Goal: Task Accomplishment & Management: Manage account settings

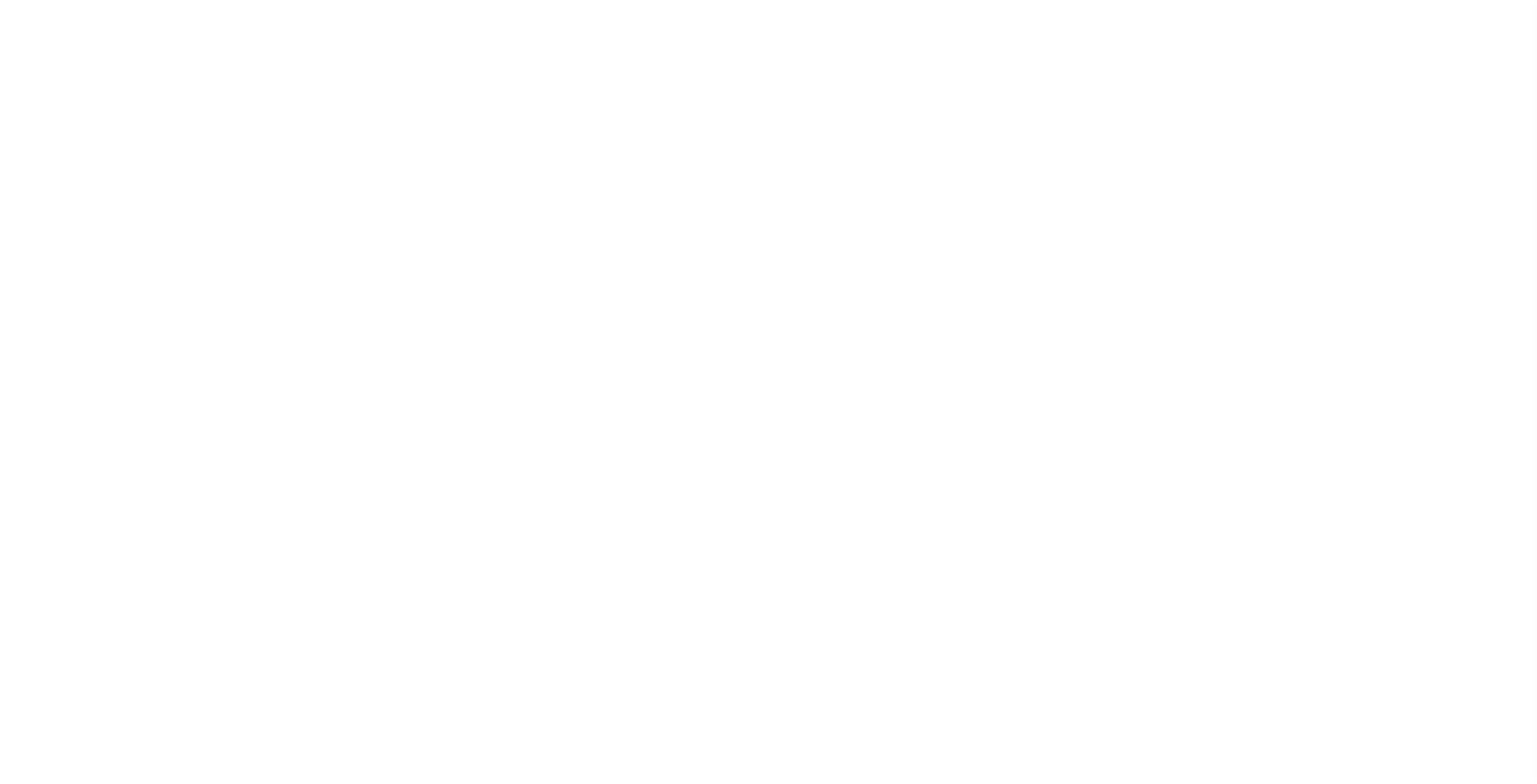
select select
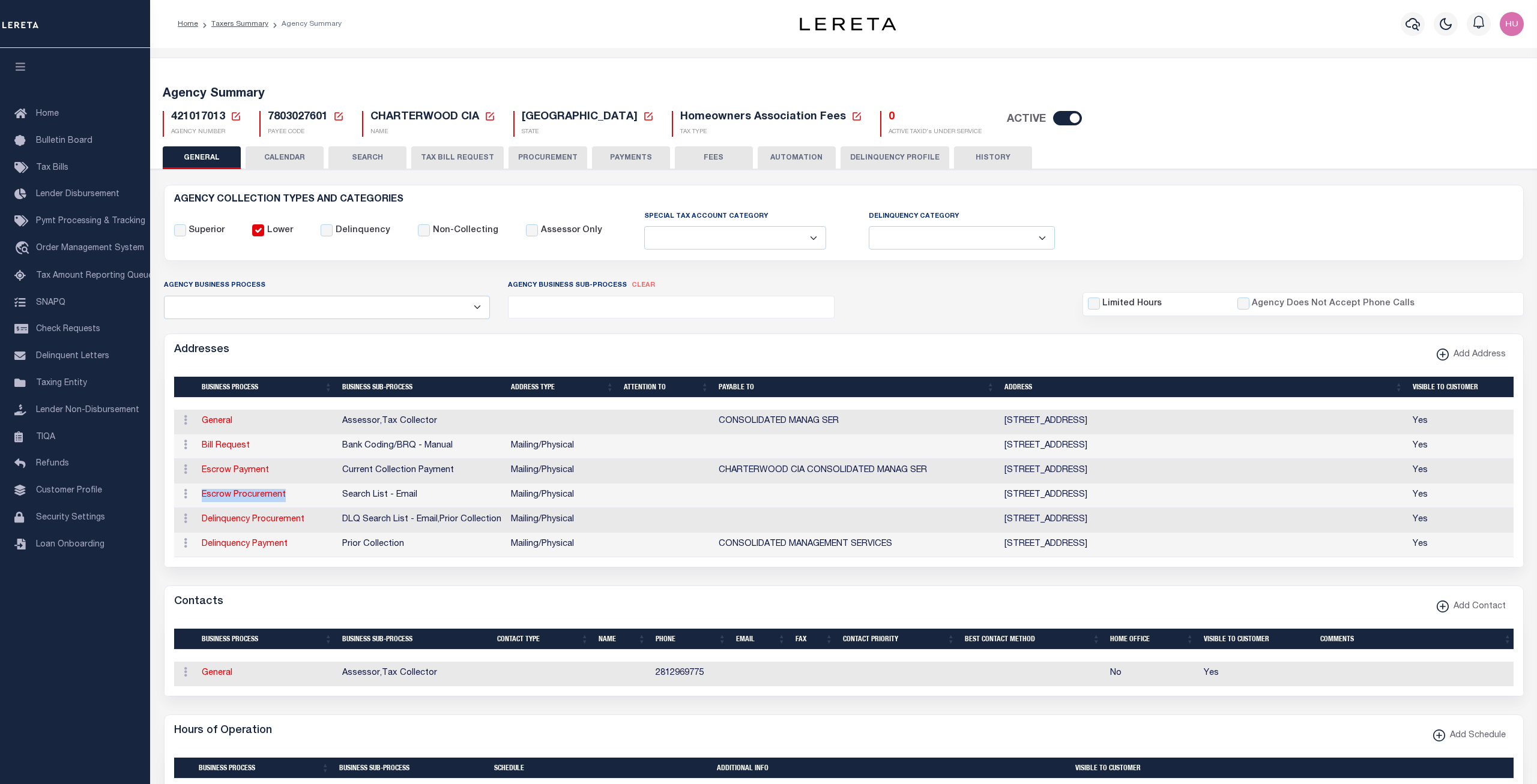
drag, startPoint x: 290, startPoint y: 495, endPoint x: 201, endPoint y: 499, distance: 89.1
click at [201, 499] on td "Escrow Procurement" at bounding box center [267, 495] width 140 height 24
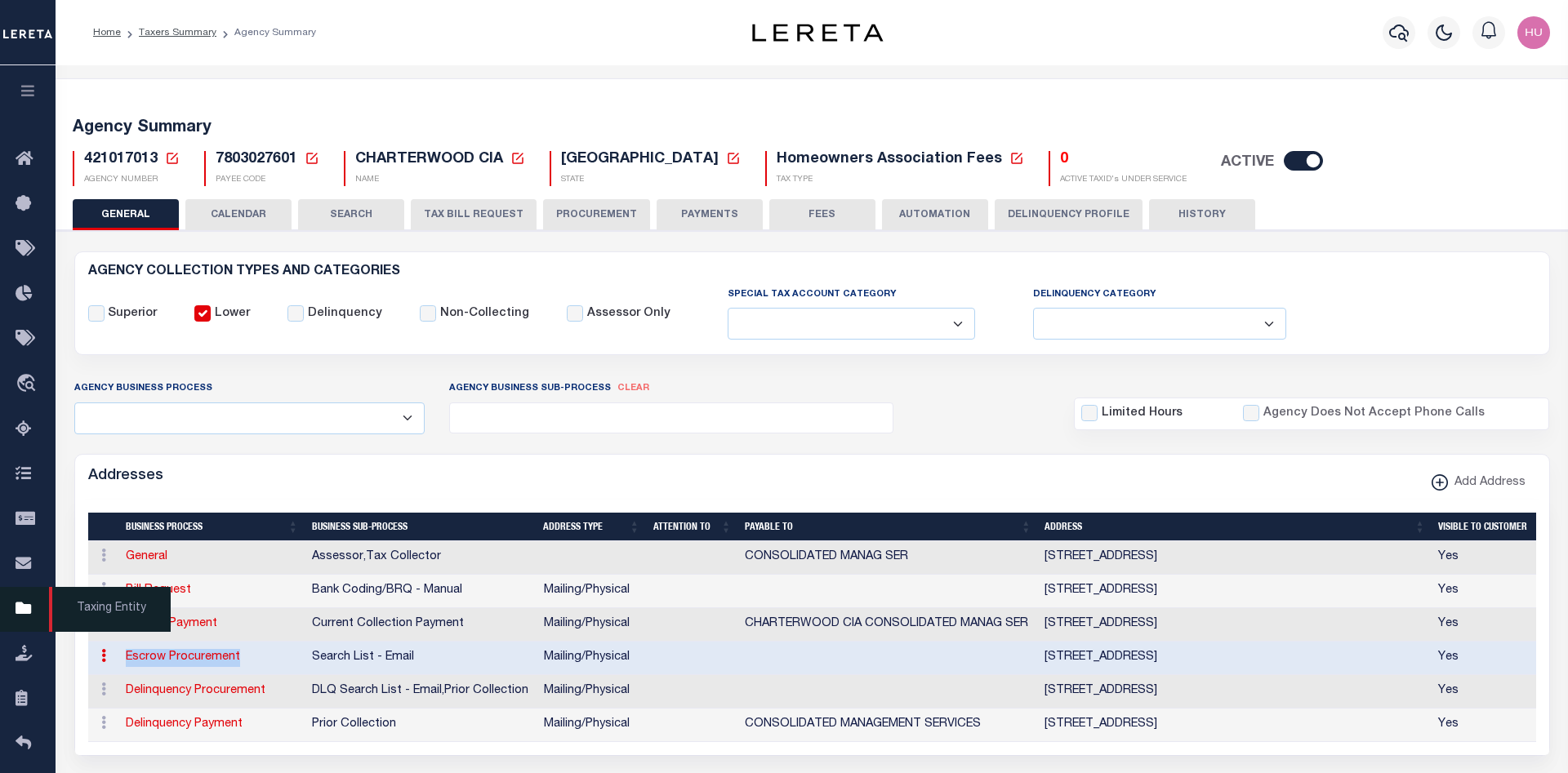
click at [29, 615] on icon at bounding box center [28, 610] width 26 height 21
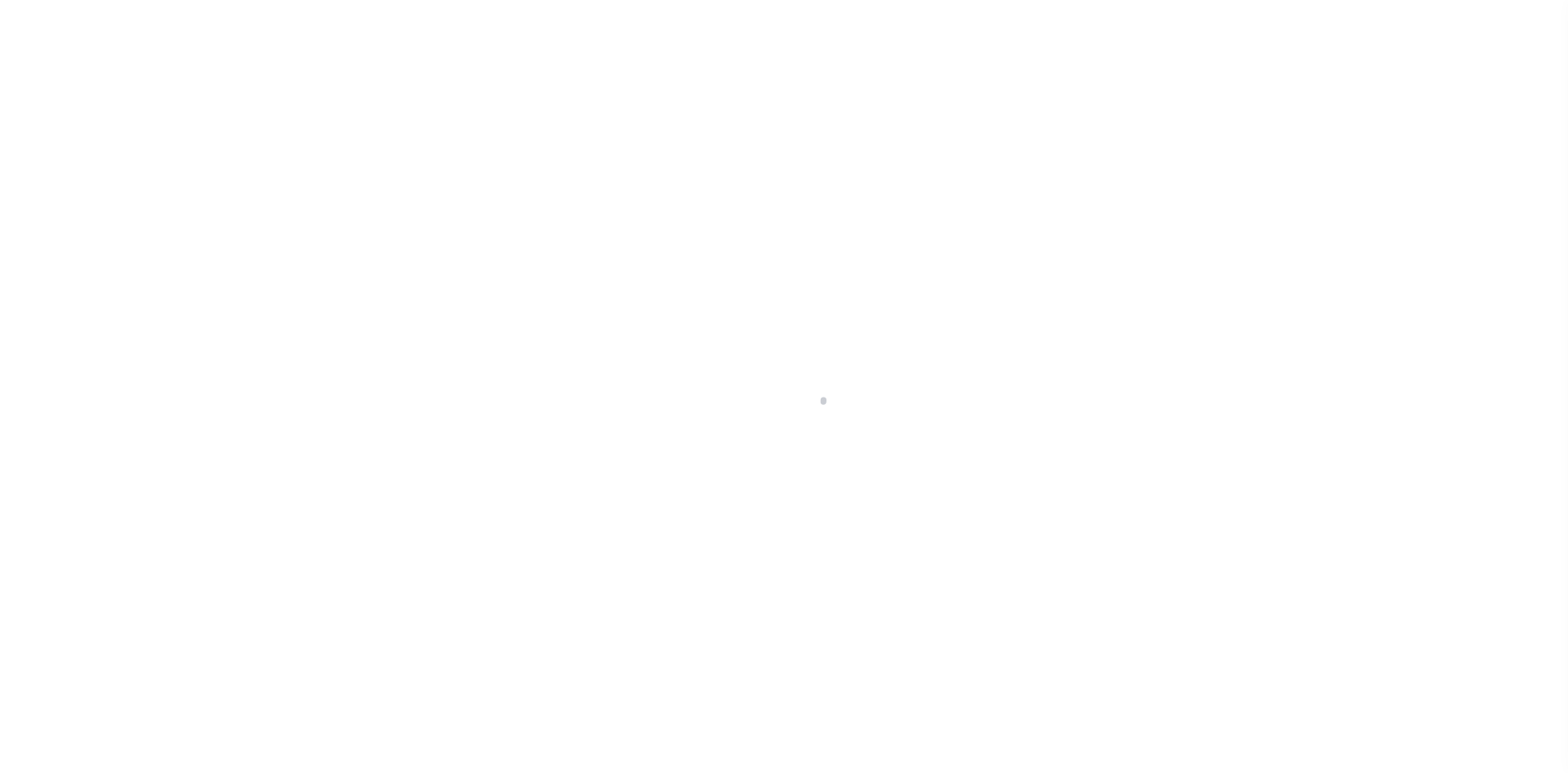
select select
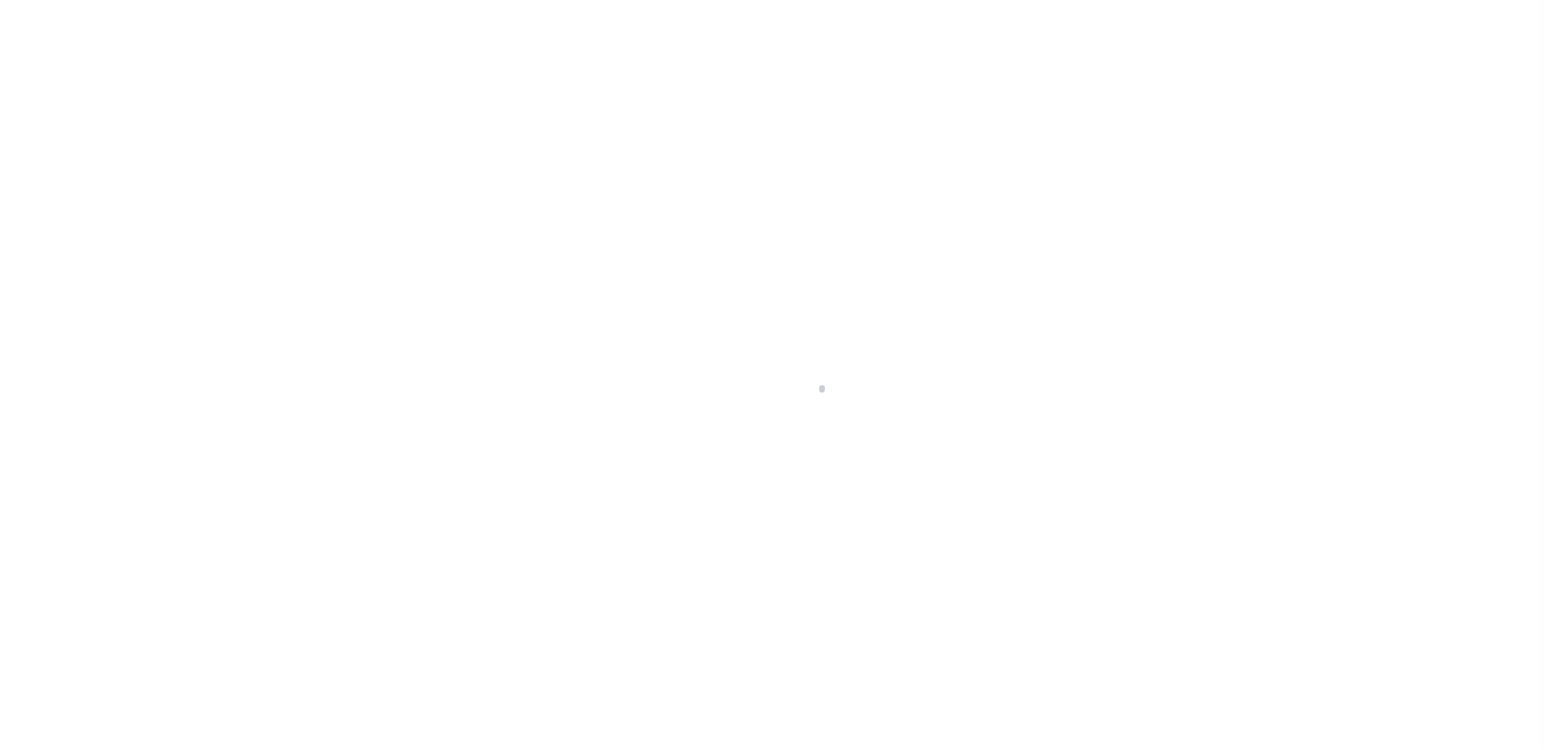
scroll to position [29, 0]
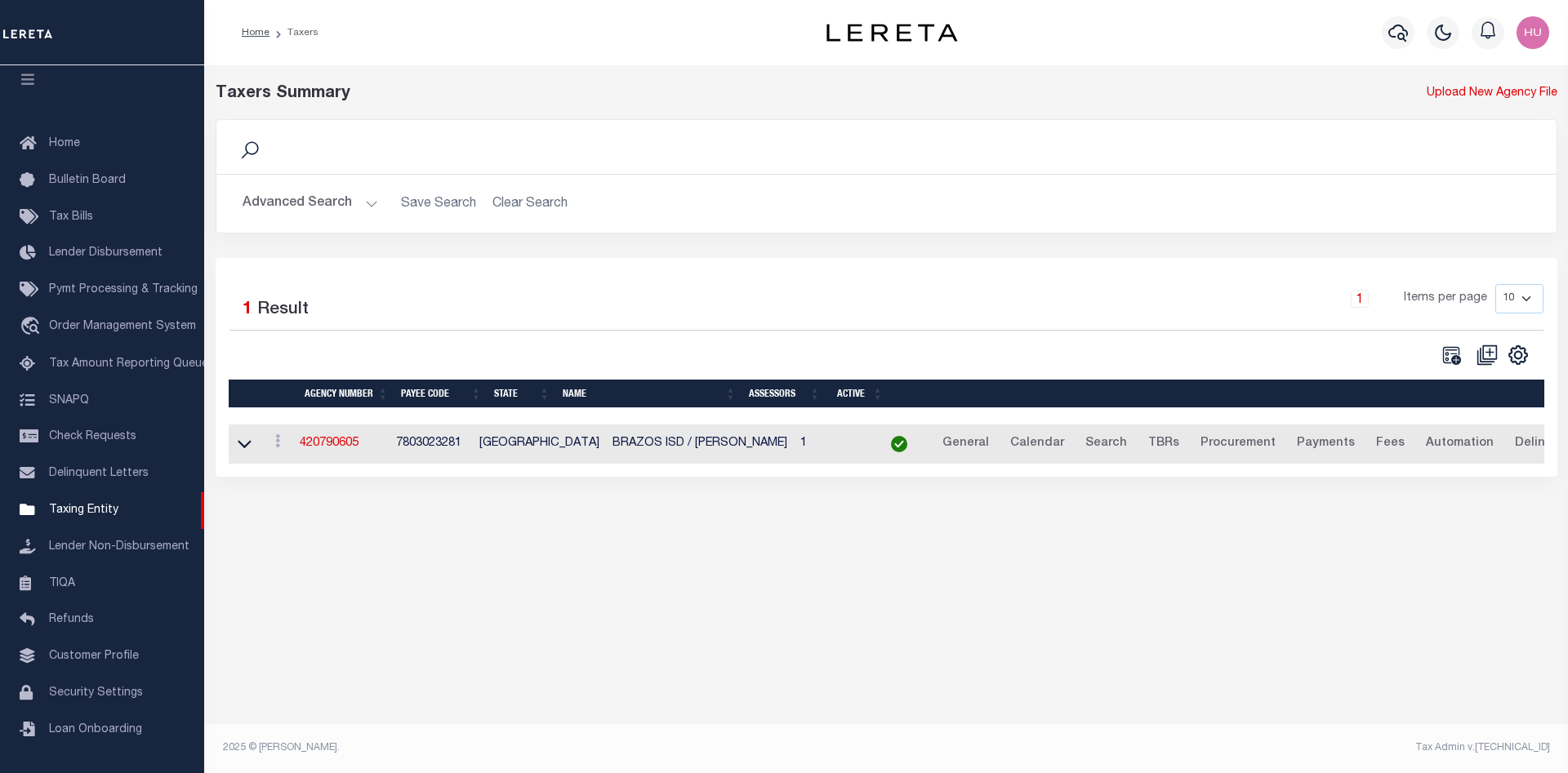
click at [303, 200] on button "Advanced Search" at bounding box center [310, 204] width 135 height 32
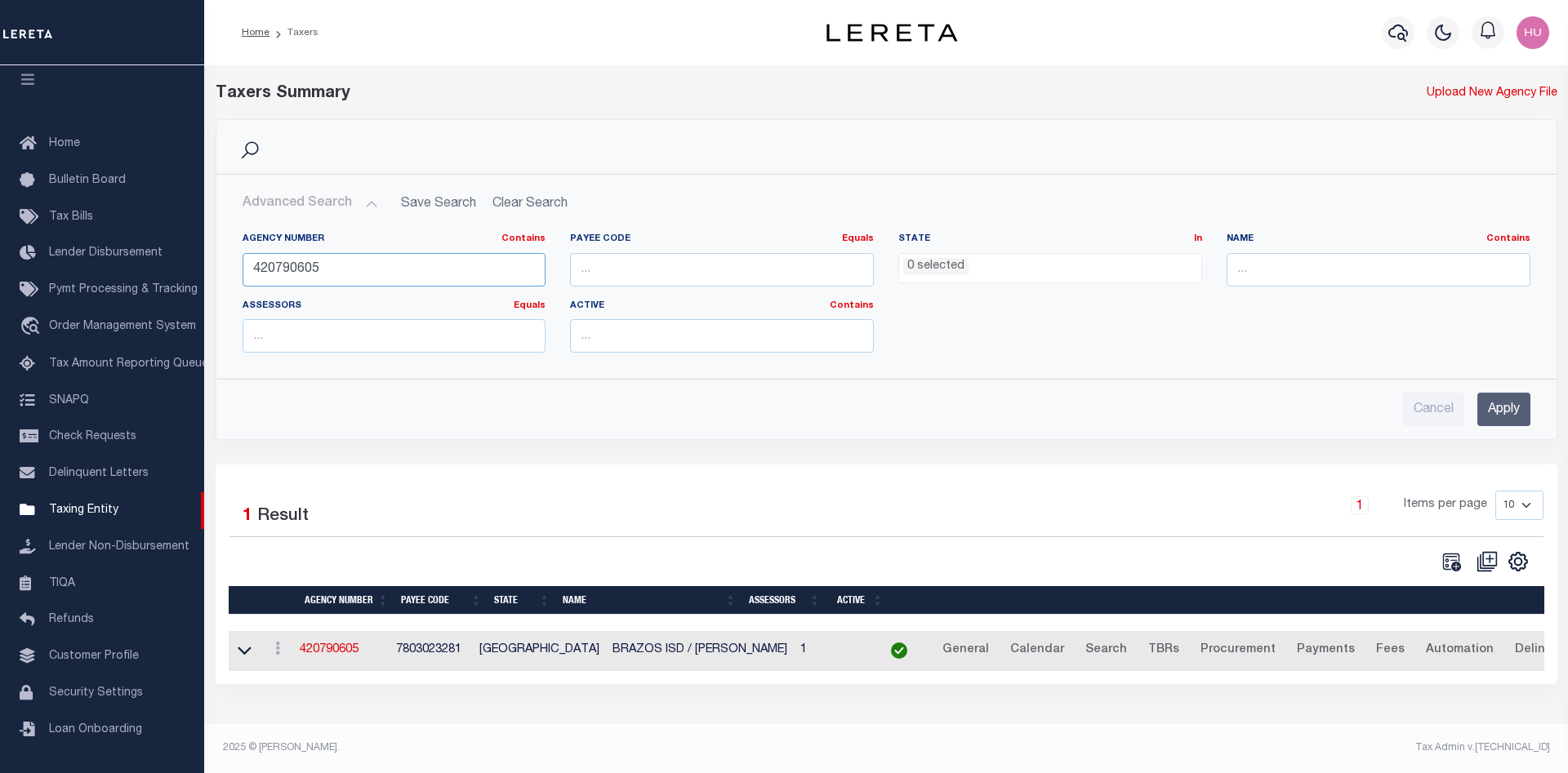
click at [286, 268] on input "420790605" at bounding box center [394, 269] width 303 height 33
paste input "310280601"
click at [1493, 408] on input "Apply" at bounding box center [1504, 409] width 53 height 33
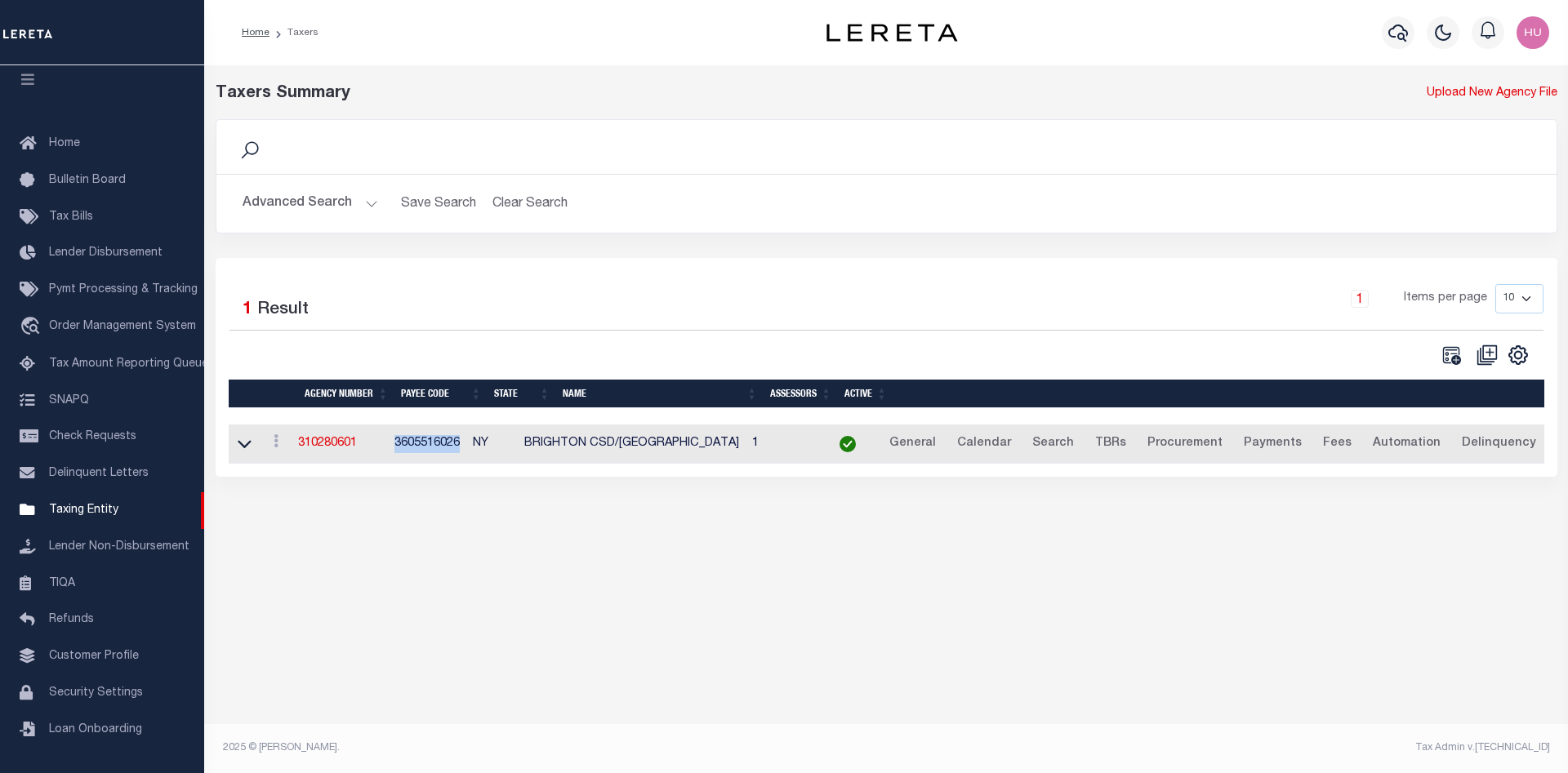
drag, startPoint x: 469, startPoint y: 446, endPoint x: 401, endPoint y: 448, distance: 68.0
click at [401, 448] on td "3605516026" at bounding box center [426, 444] width 78 height 40
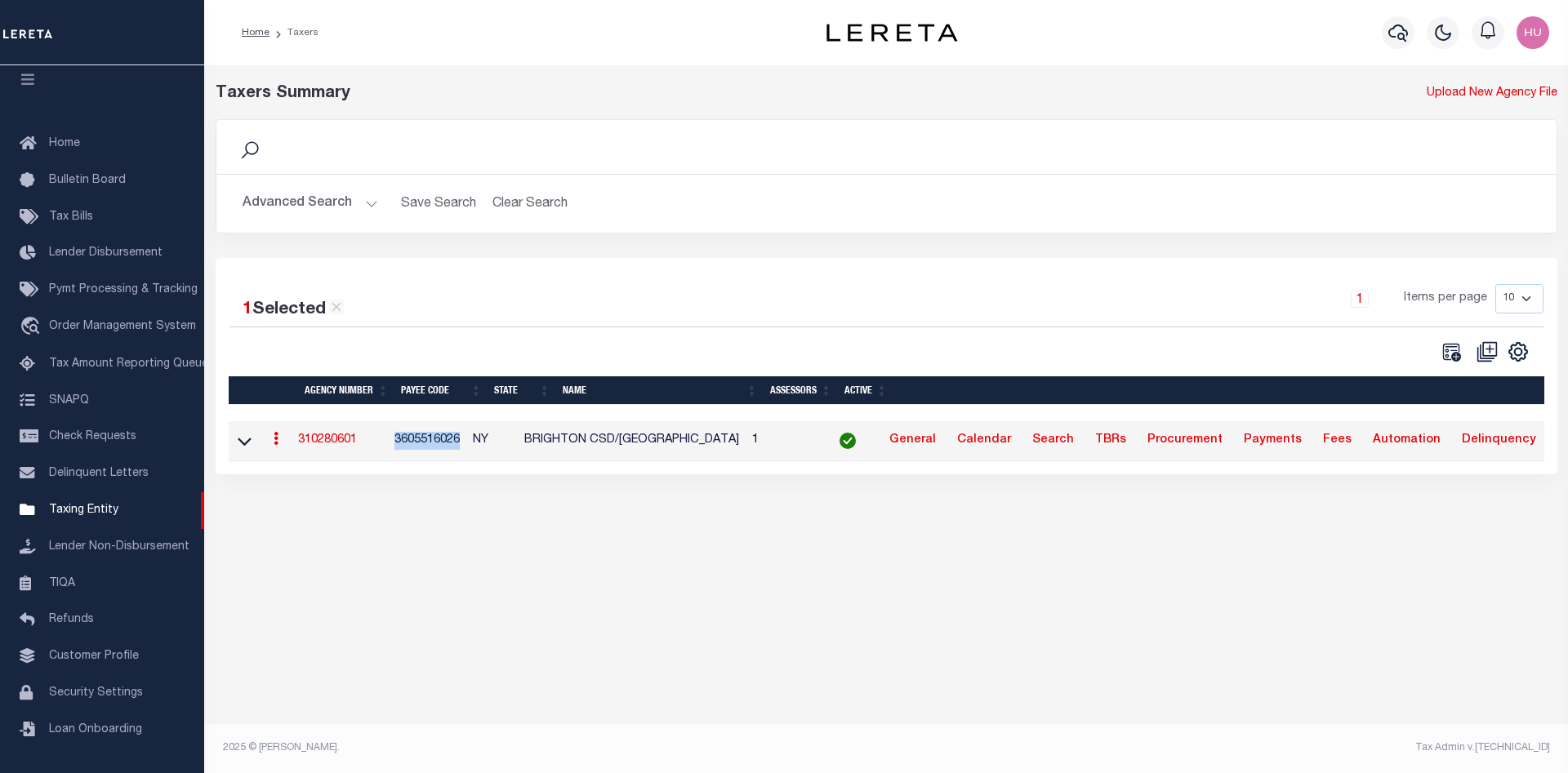
click at [319, 202] on button "Advanced Search" at bounding box center [310, 204] width 135 height 32
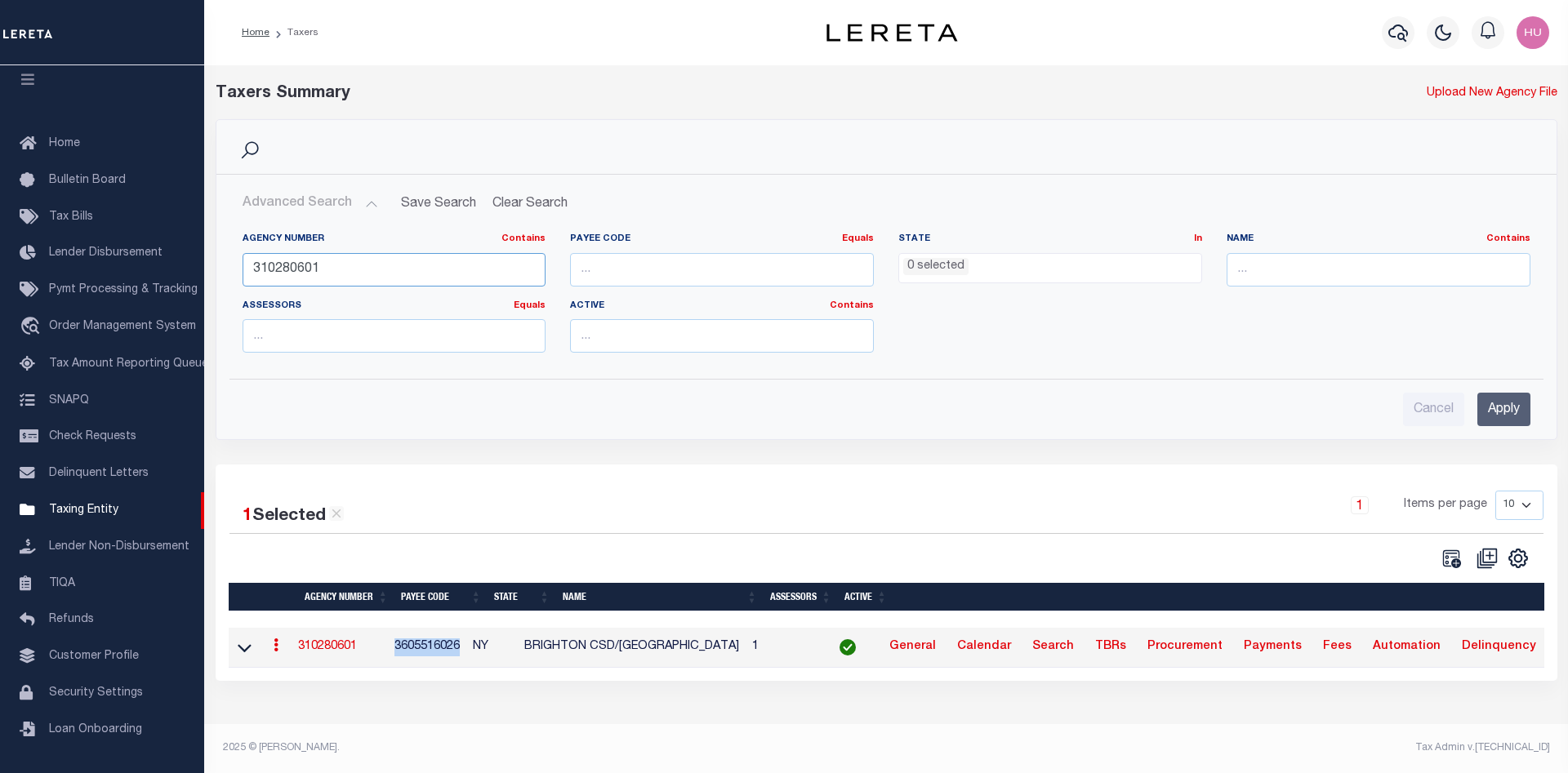
click at [267, 271] on input "310280601" at bounding box center [394, 269] width 303 height 33
paste input "070673"
type input "310070673"
click at [1490, 415] on input "Apply" at bounding box center [1504, 409] width 53 height 33
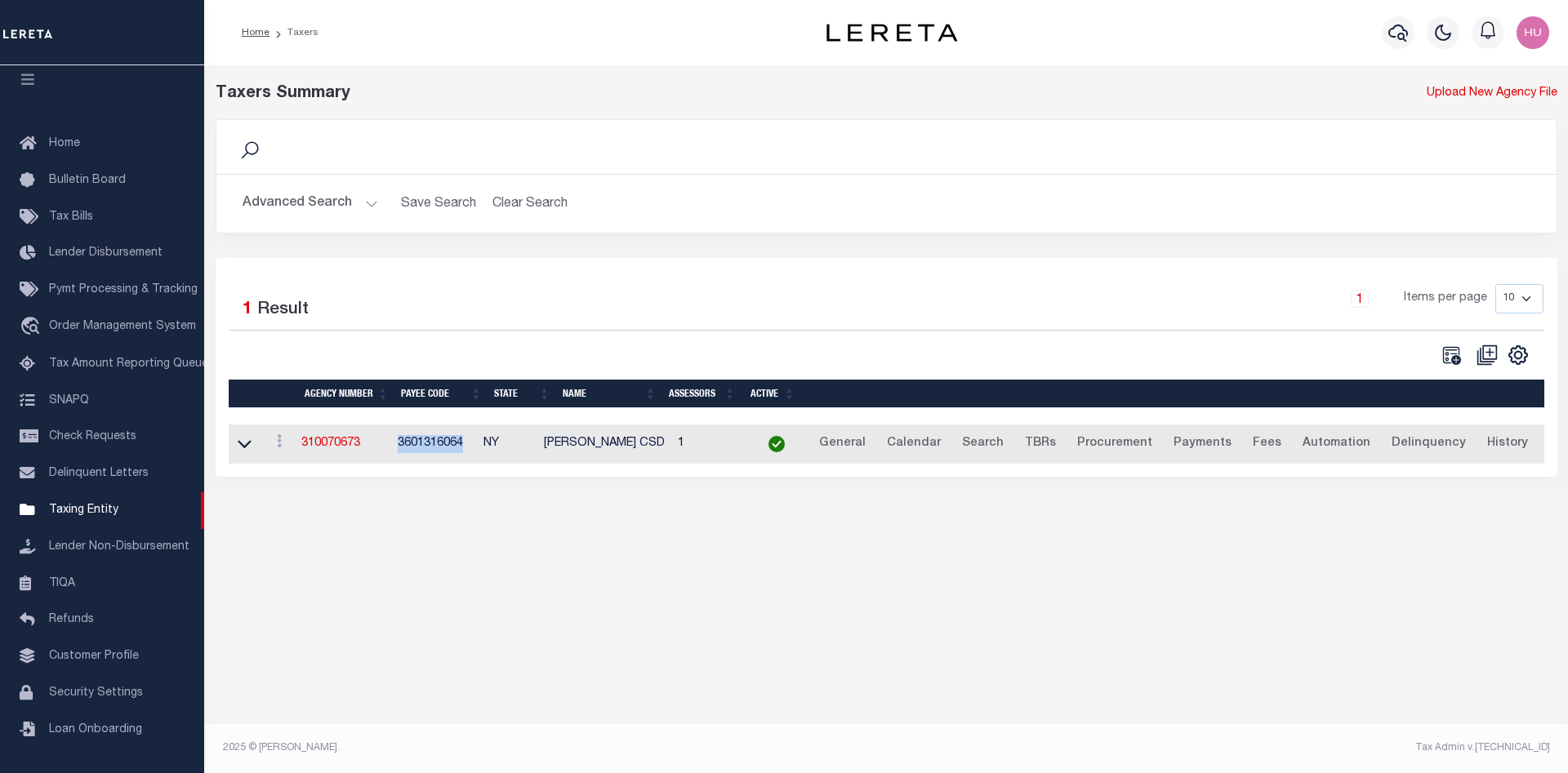
drag, startPoint x: 469, startPoint y: 448, endPoint x: 404, endPoint y: 448, distance: 65.0
click at [404, 448] on td "3601316064" at bounding box center [434, 444] width 86 height 40
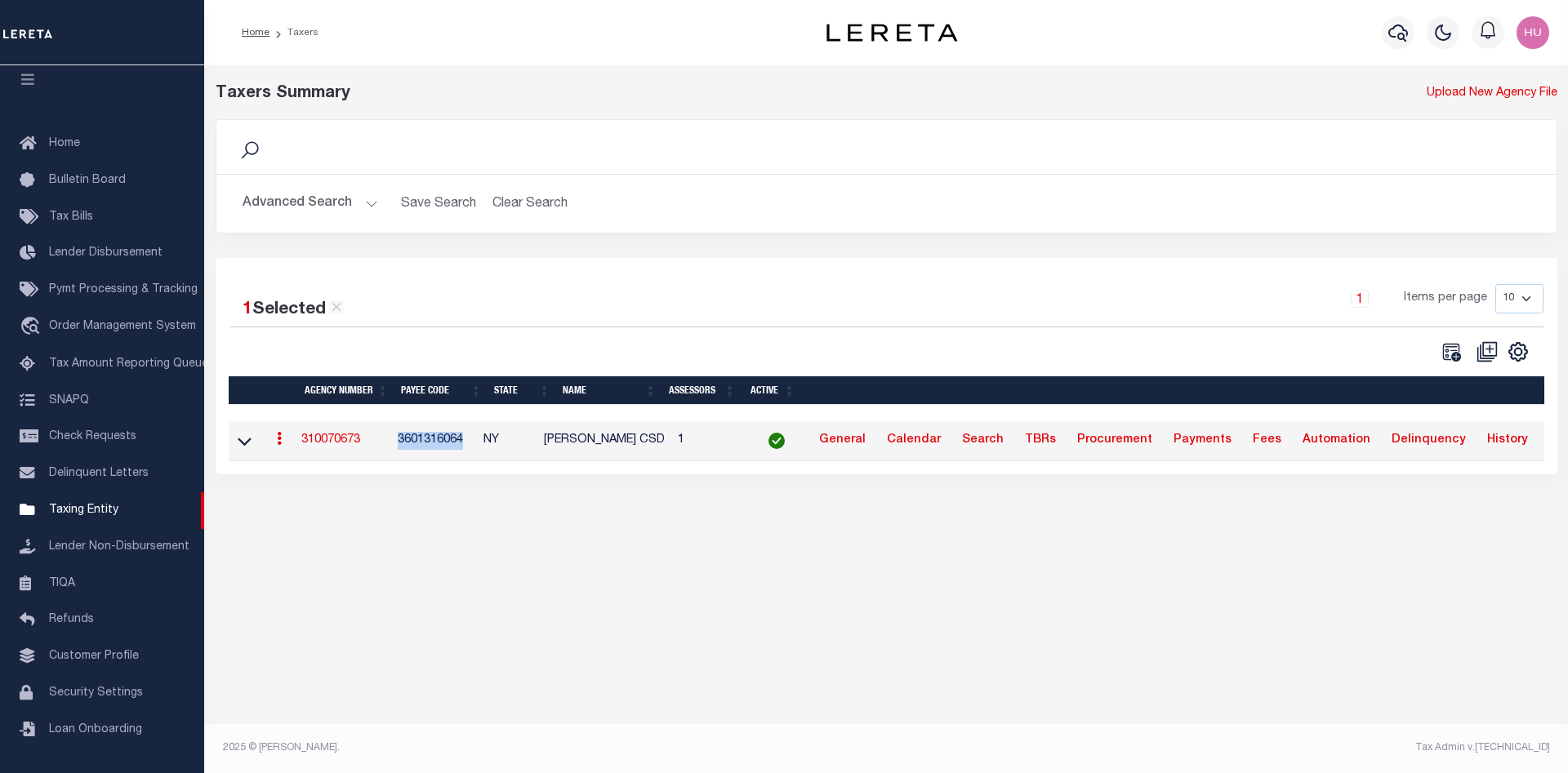
copy td "3601316064"
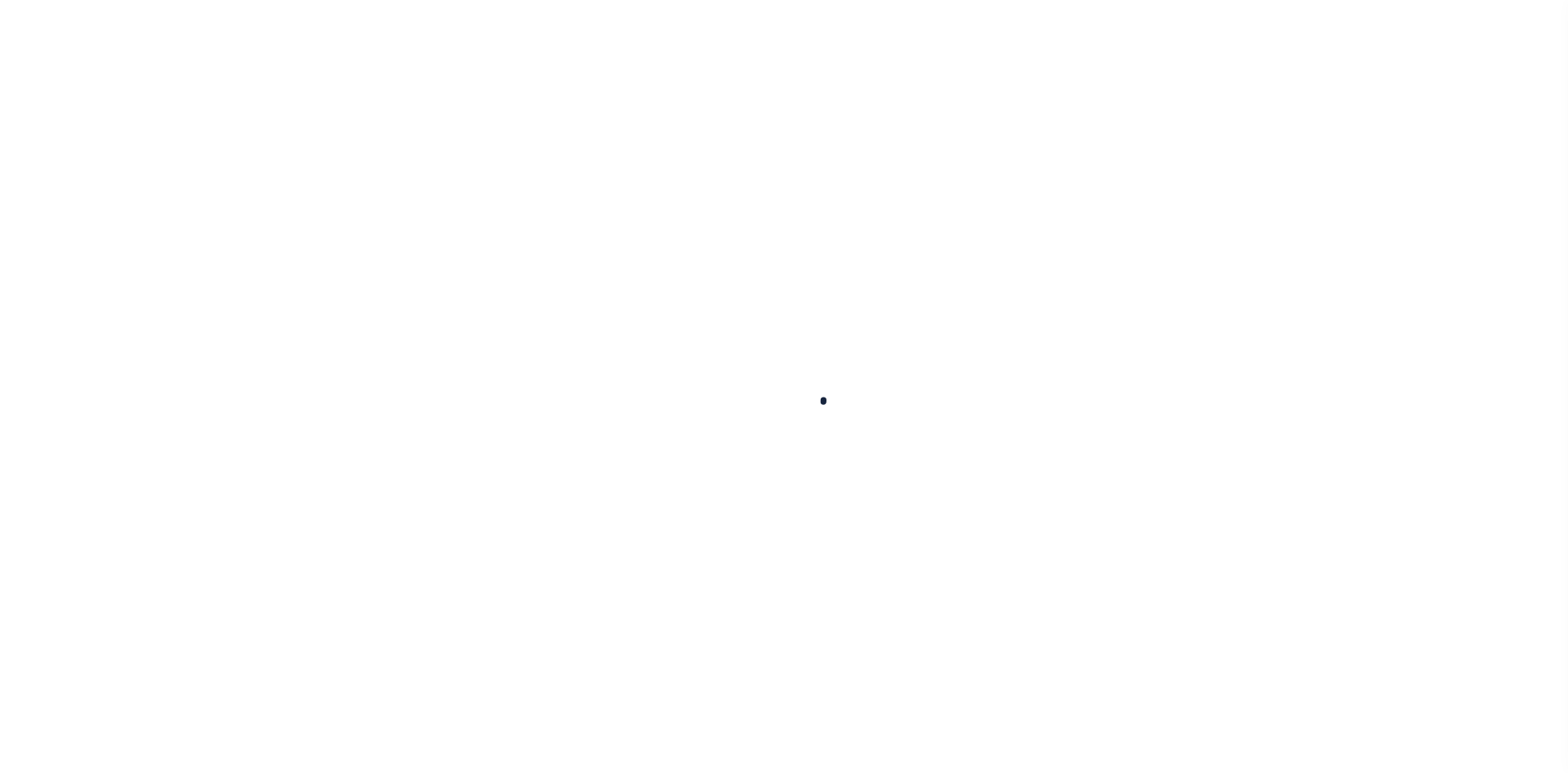
select select
checkbox input "false"
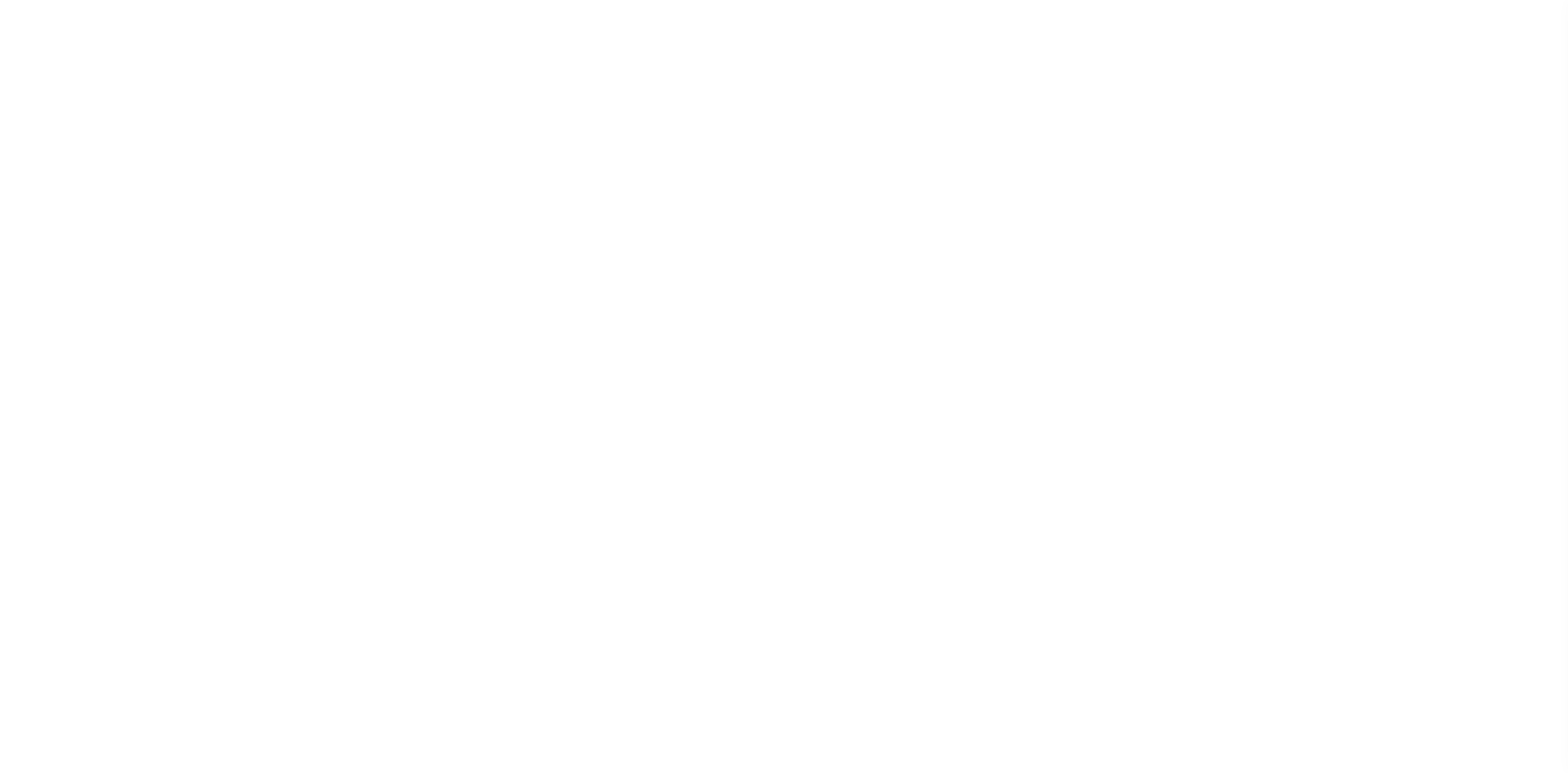
checkbox input "false"
type input "3605516026"
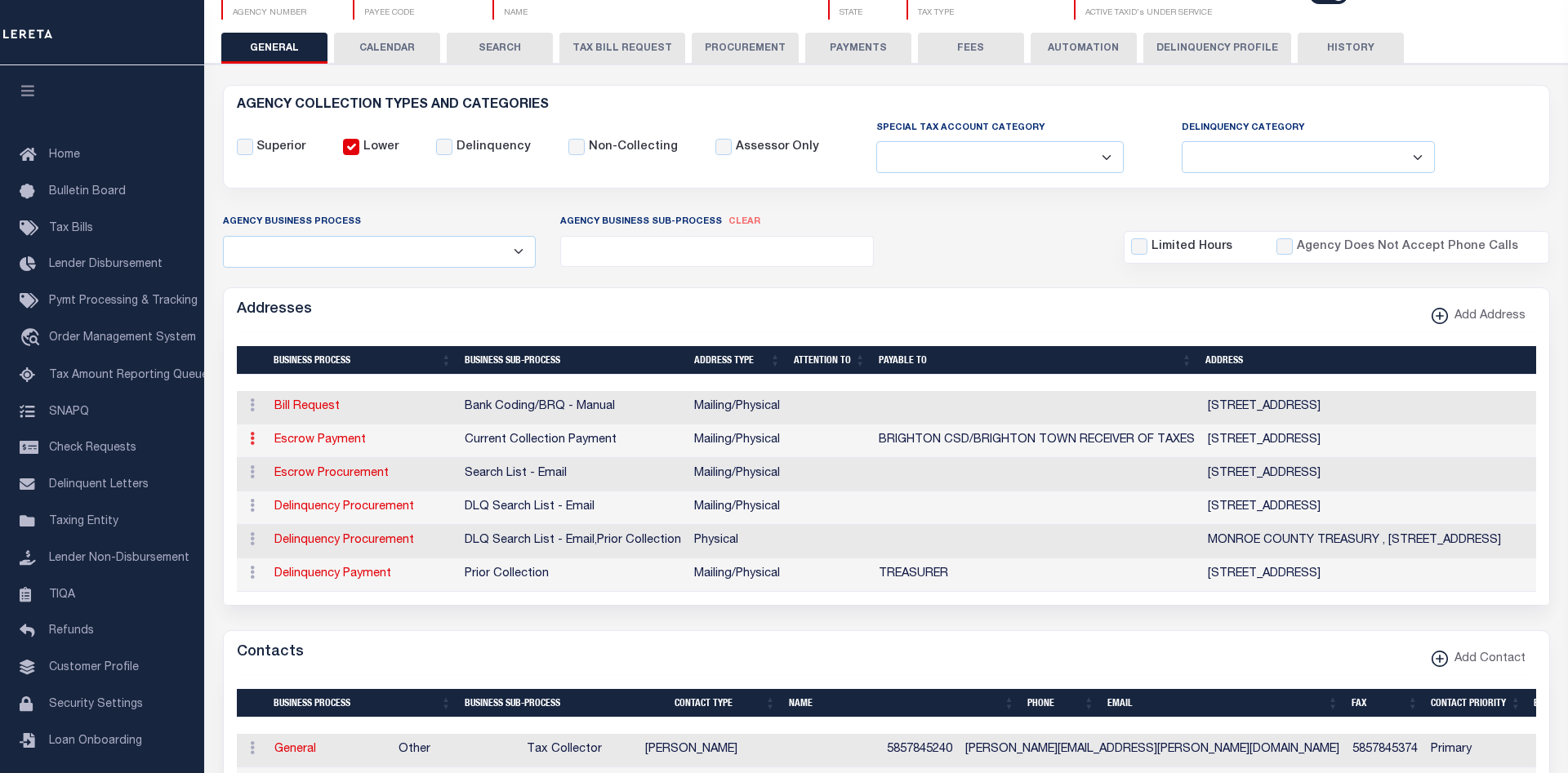
click at [255, 439] on link at bounding box center [251, 441] width 18 height 13
click at [281, 494] on link "Edit Address" at bounding box center [305, 490] width 123 height 27
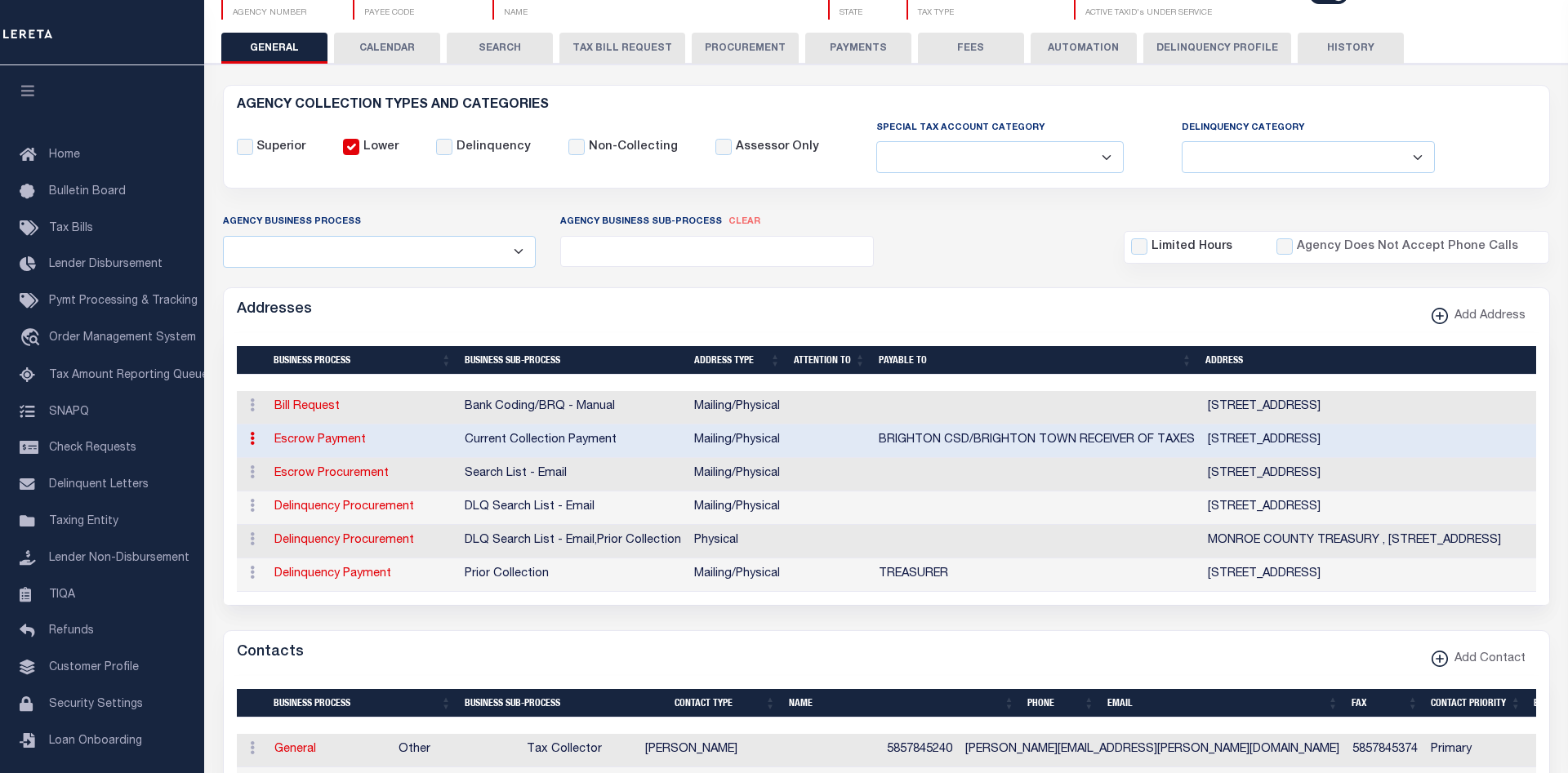
select select "1"
checkbox input "false"
select select
type input "626 COMMERCE DR"
type input "C/O M&T BANK"
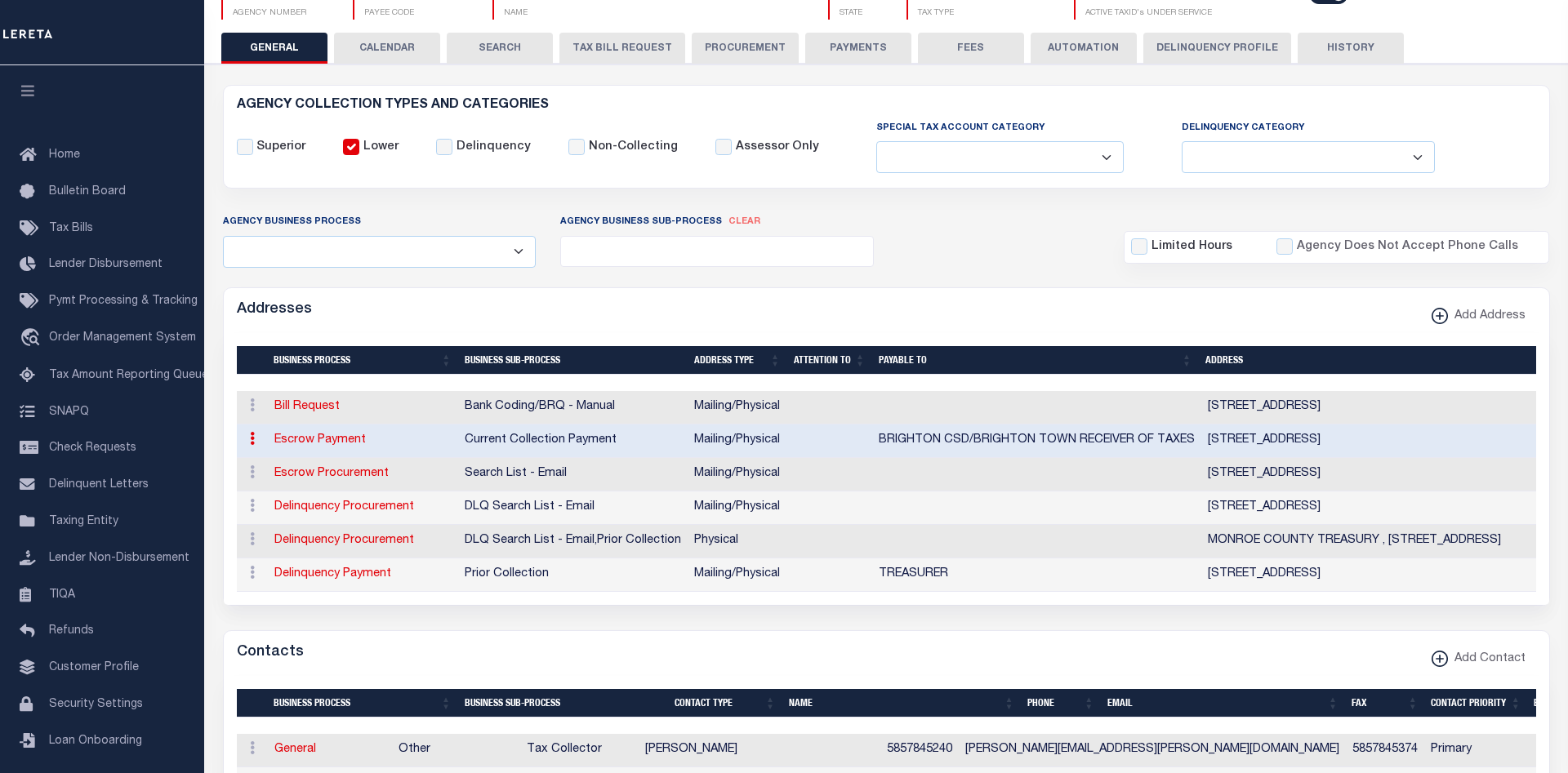
type input "AMHERST"
select select "NY"
type input "14228"
select select "5"
checkbox input "true"
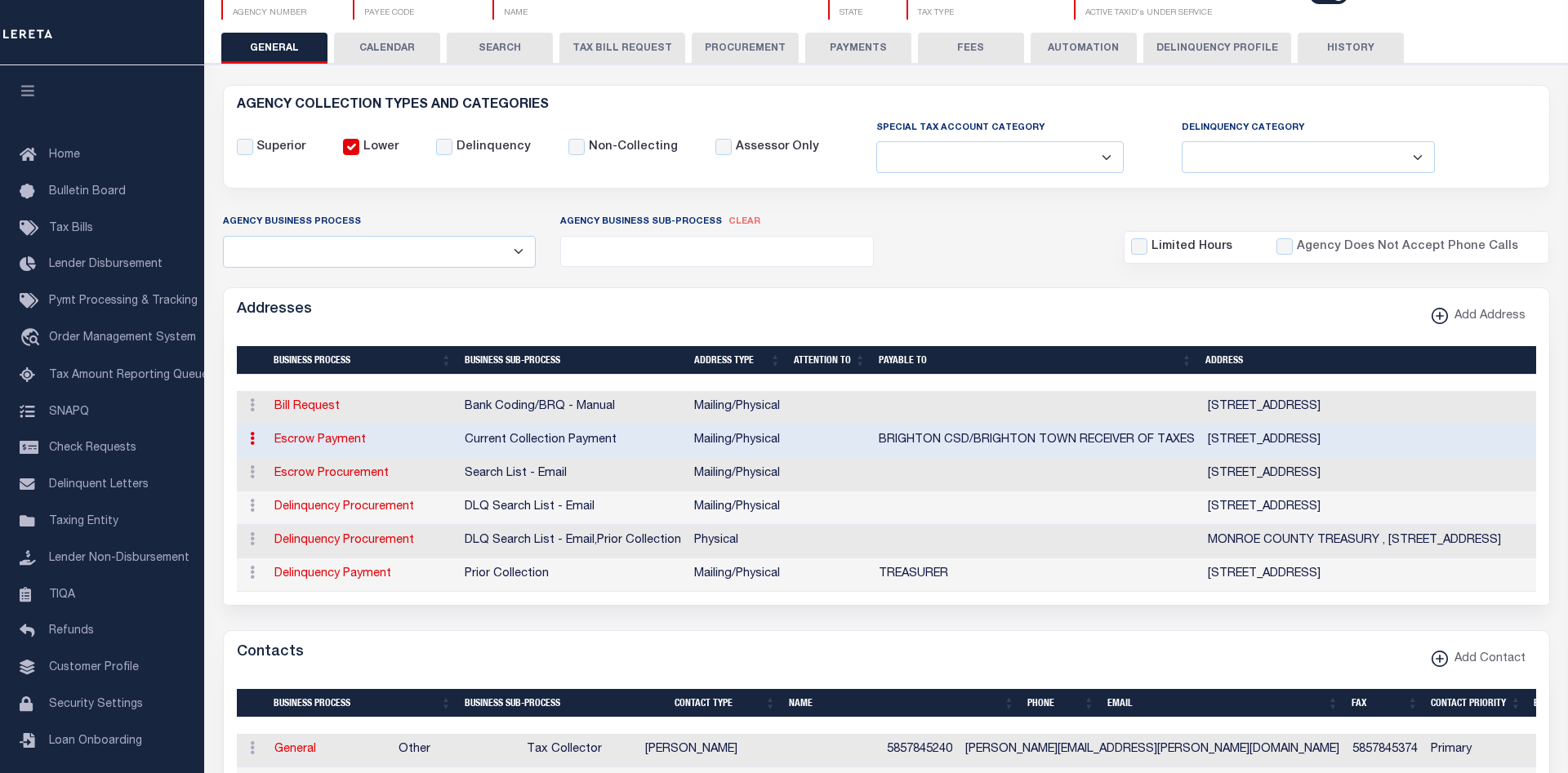
type input "BRIGHTON CSD/BRIGHTON TOWN RECEIVER OF TAXES"
select select "3"
select select "11"
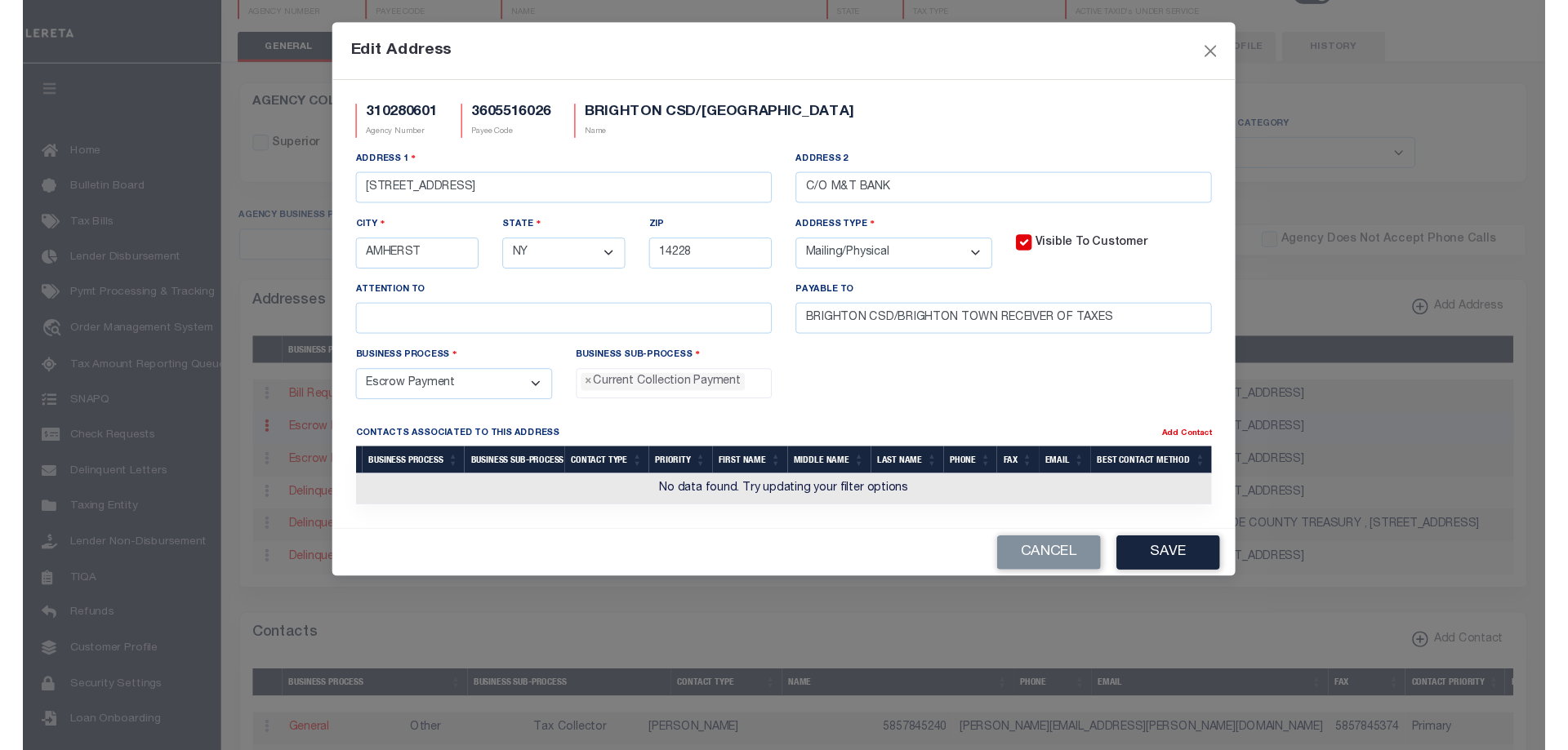
scroll to position [18, 0]
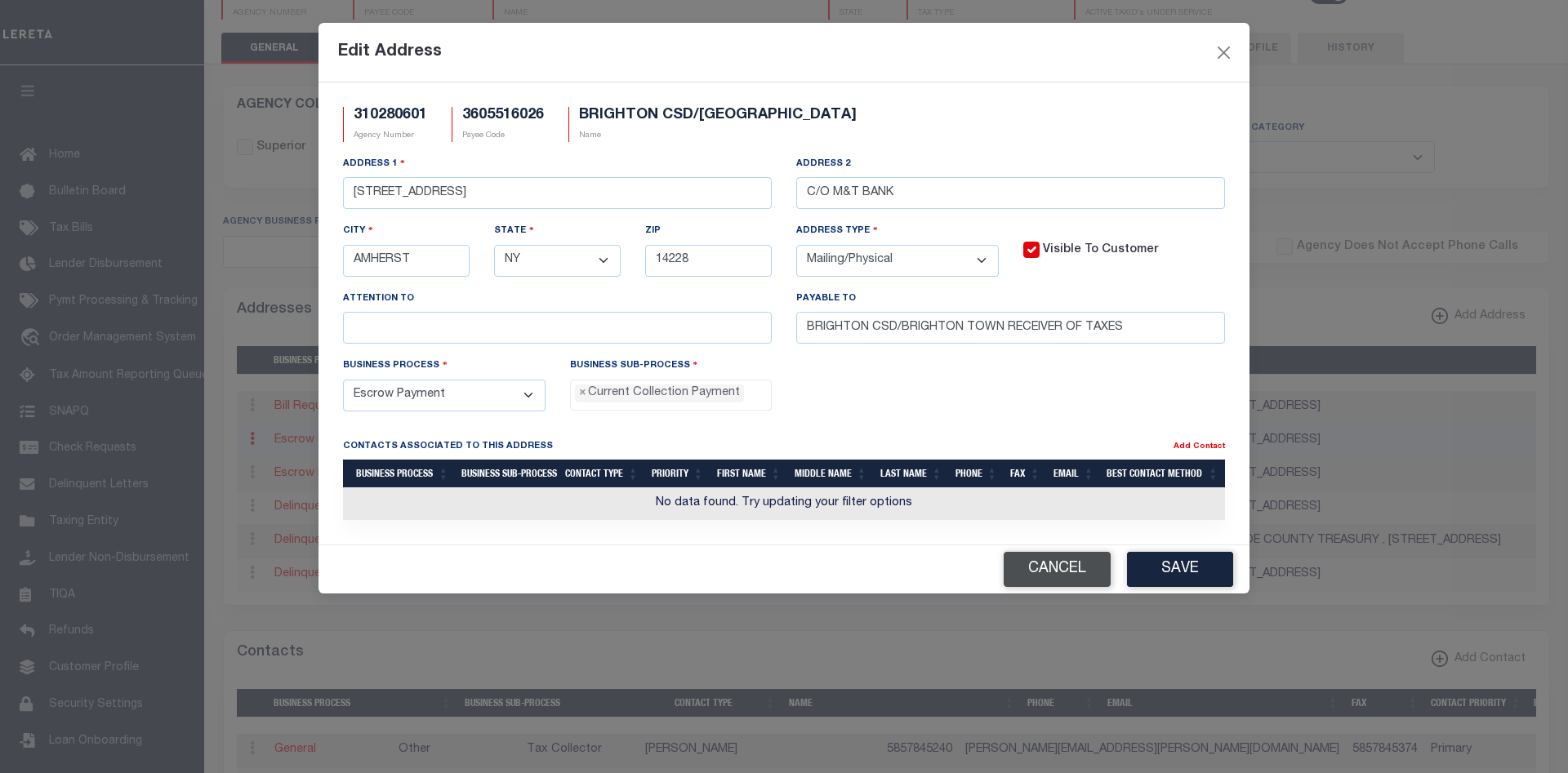
click at [1068, 572] on button "Cancel" at bounding box center [1057, 569] width 107 height 35
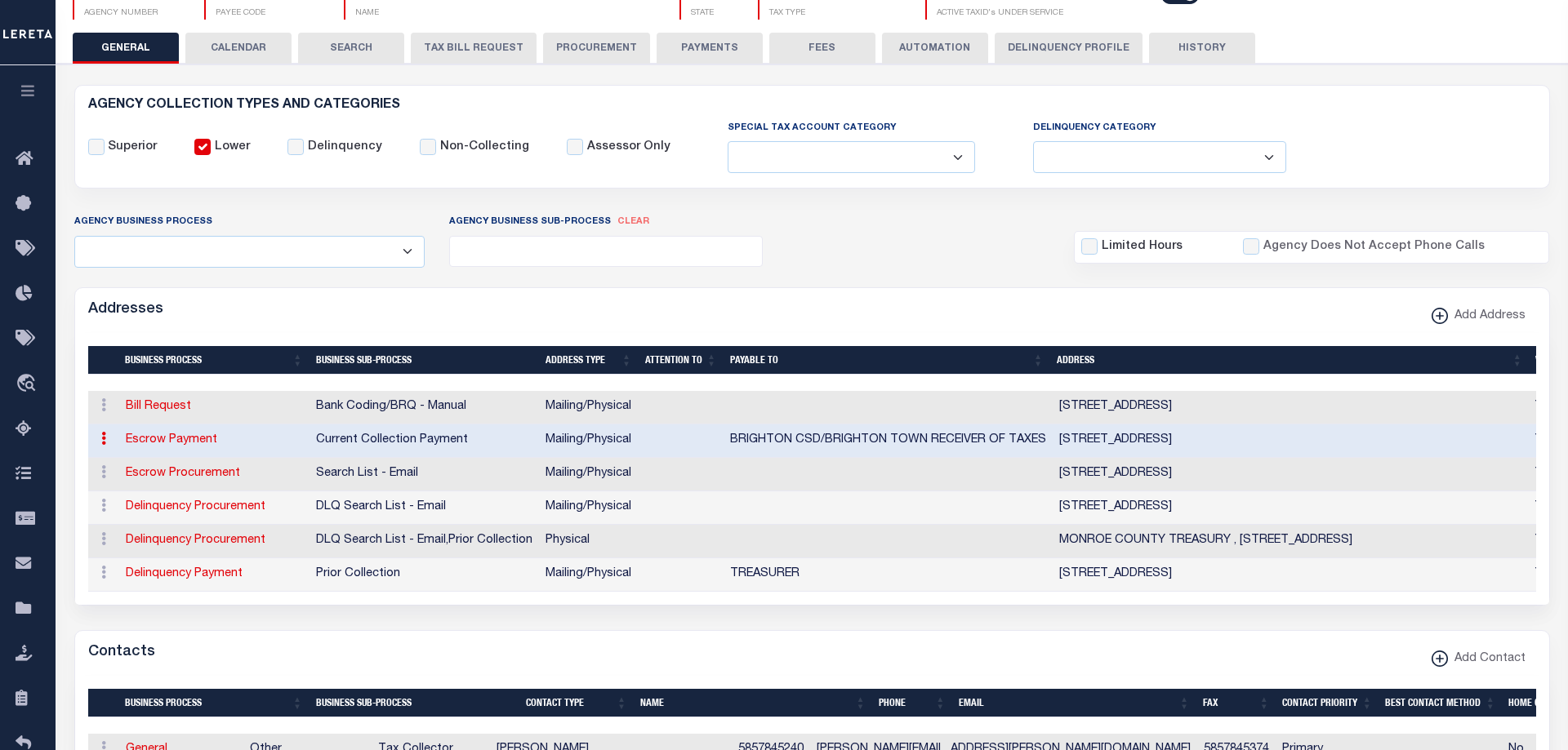
scroll to position [0, 0]
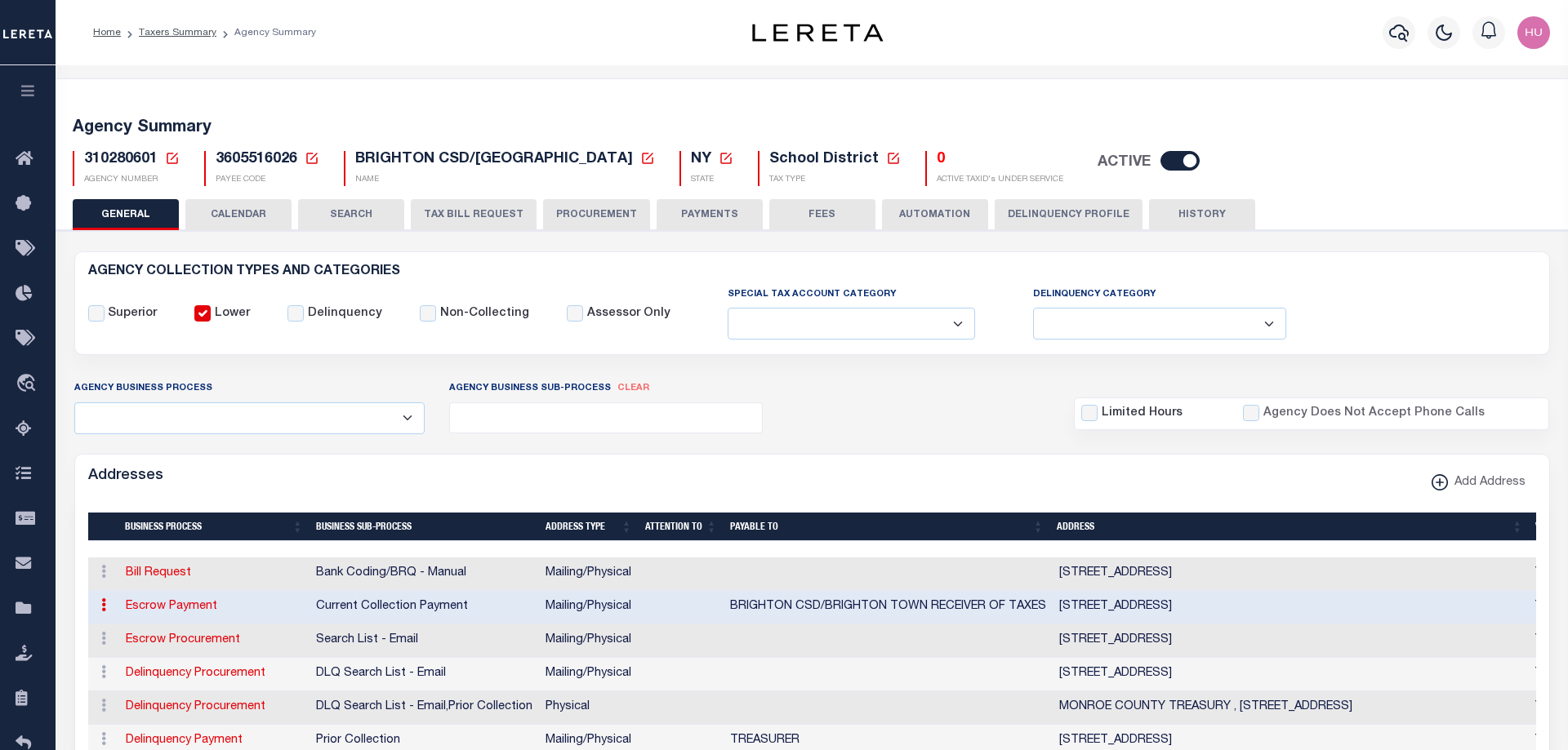
click at [255, 158] on span "3605516026" at bounding box center [256, 160] width 81 height 15
copy link
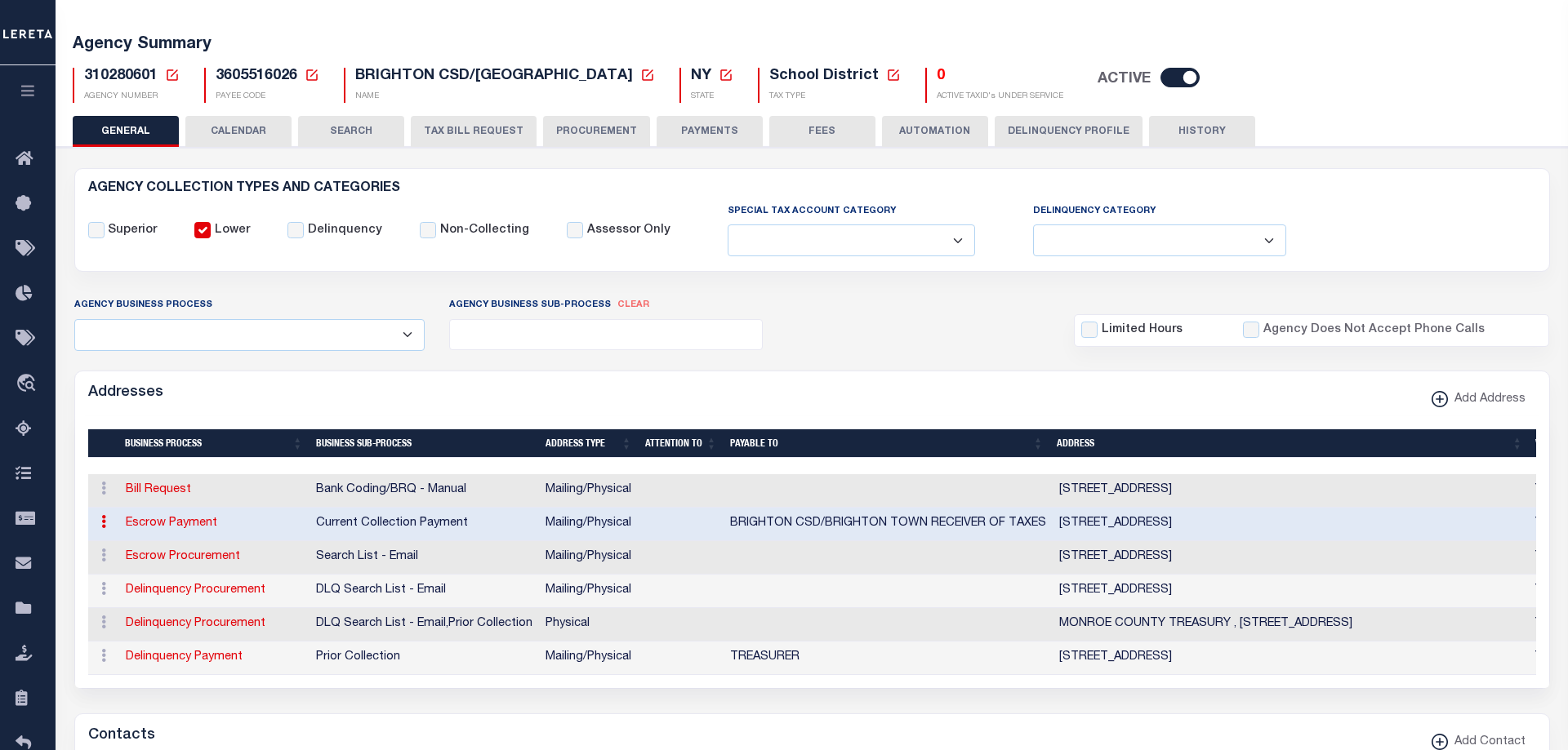
drag, startPoint x: 1364, startPoint y: 492, endPoint x: 1047, endPoint y: 489, distance: 317.0
click at [1047, 489] on tr "ACTIONS Edit Address Delete Address Bill Request Bank Coding/BRQ - Manual Maili…" at bounding box center [856, 490] width 1537 height 33
drag, startPoint x: 154, startPoint y: 75, endPoint x: 87, endPoint y: 76, distance: 67.0
click at [87, 76] on span "310280601" at bounding box center [121, 77] width 74 height 15
copy span "310280601"
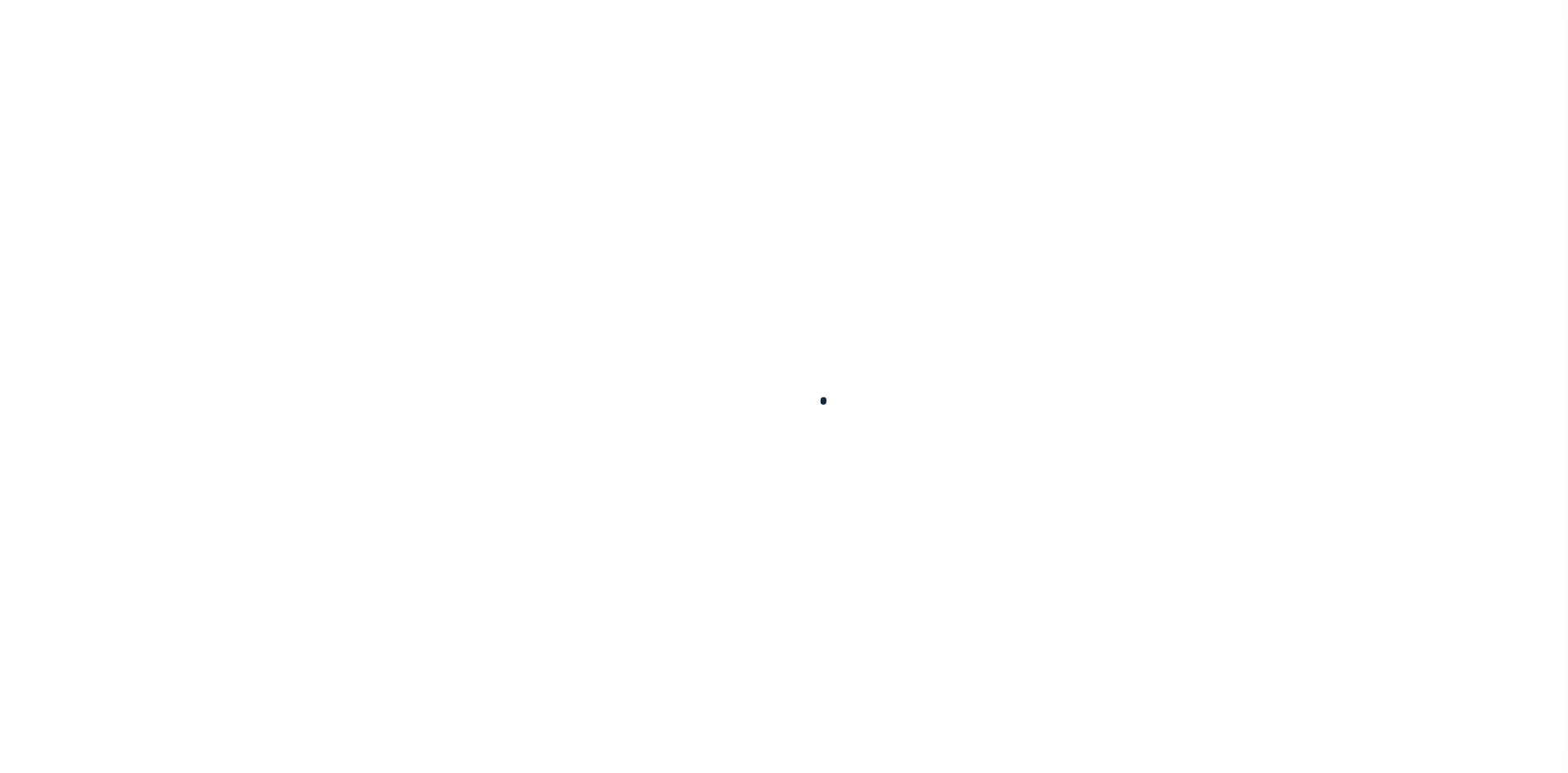
select select
checkbox input "false"
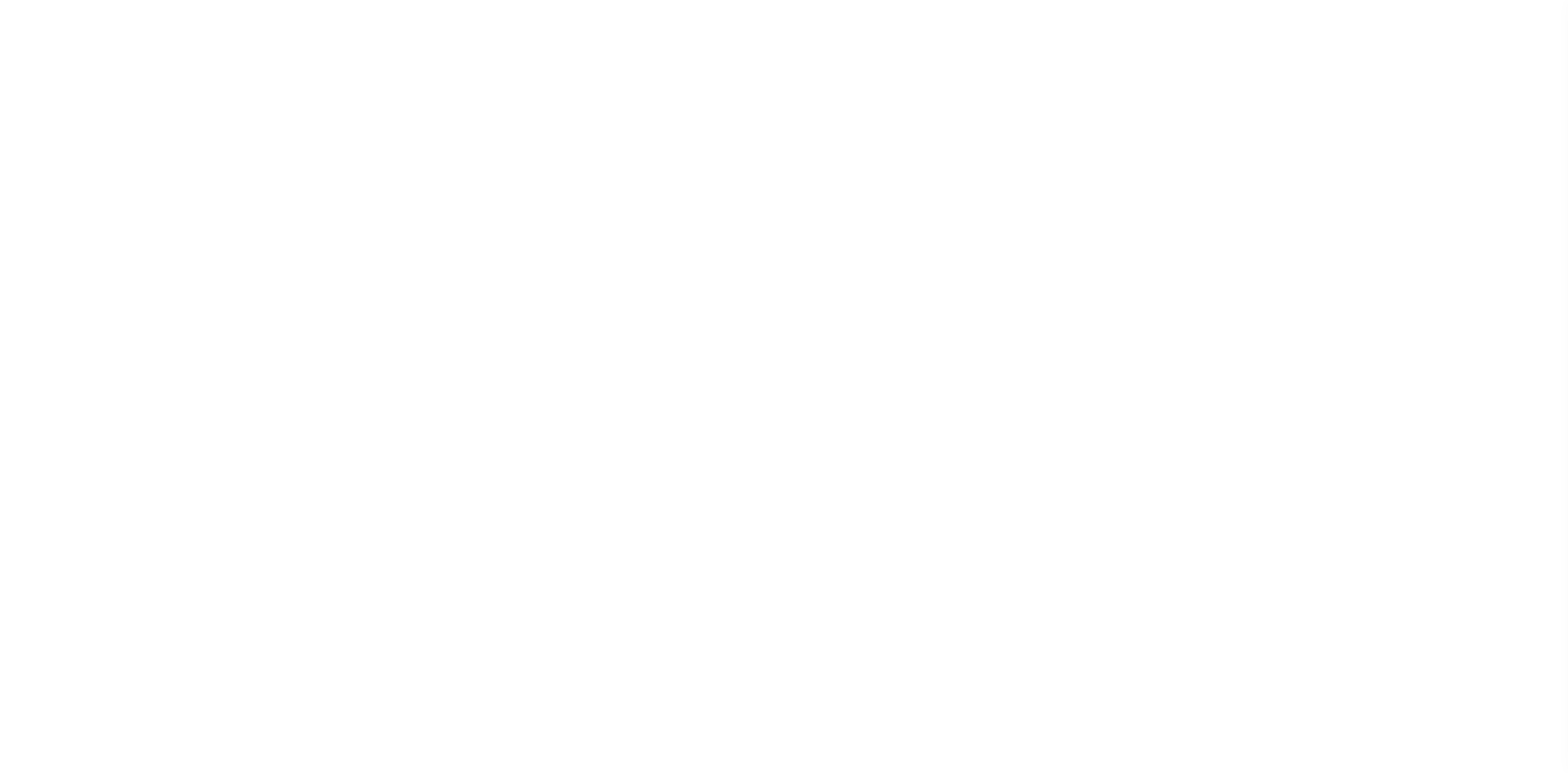
checkbox input "false"
type input "3601316064"
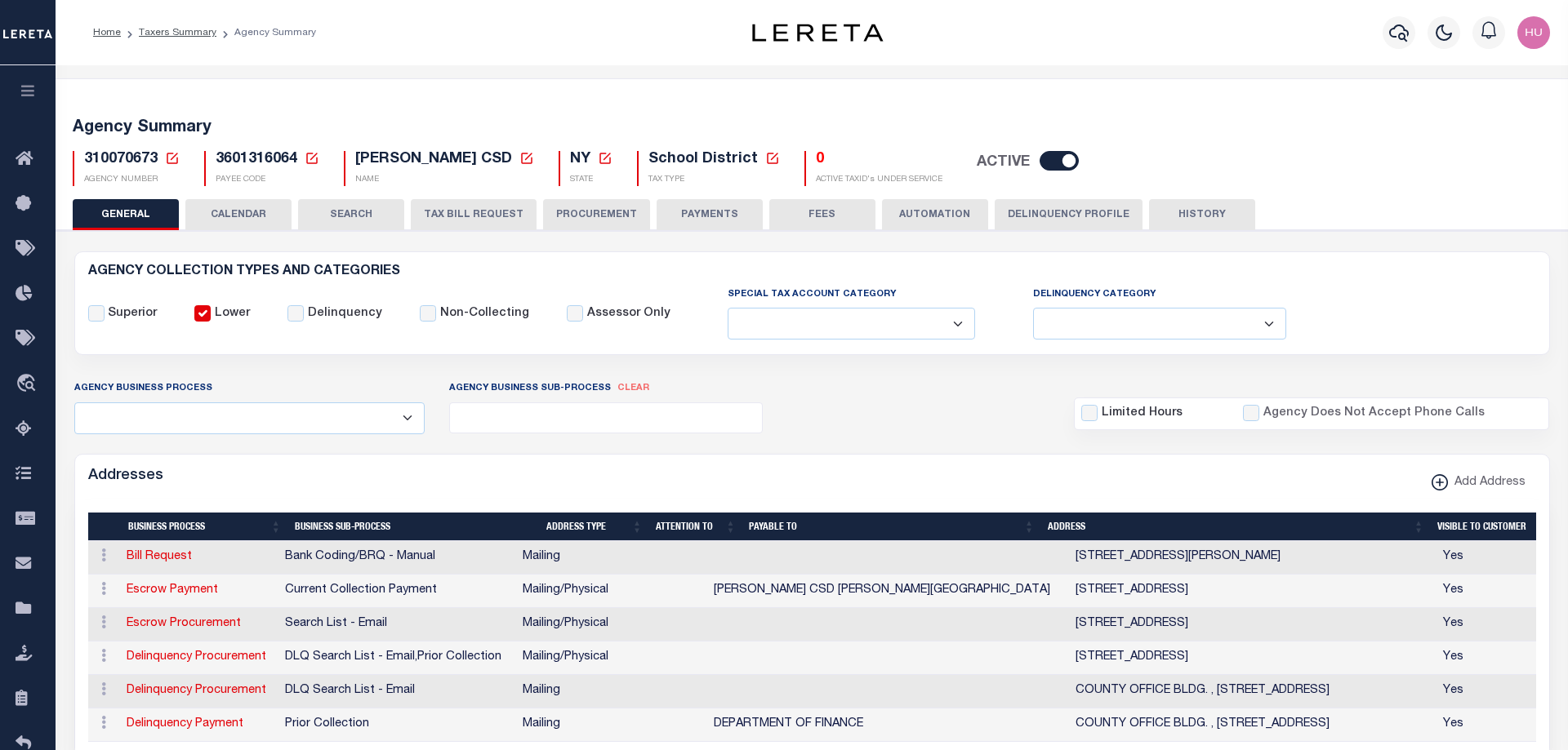
scroll to position [83, 0]
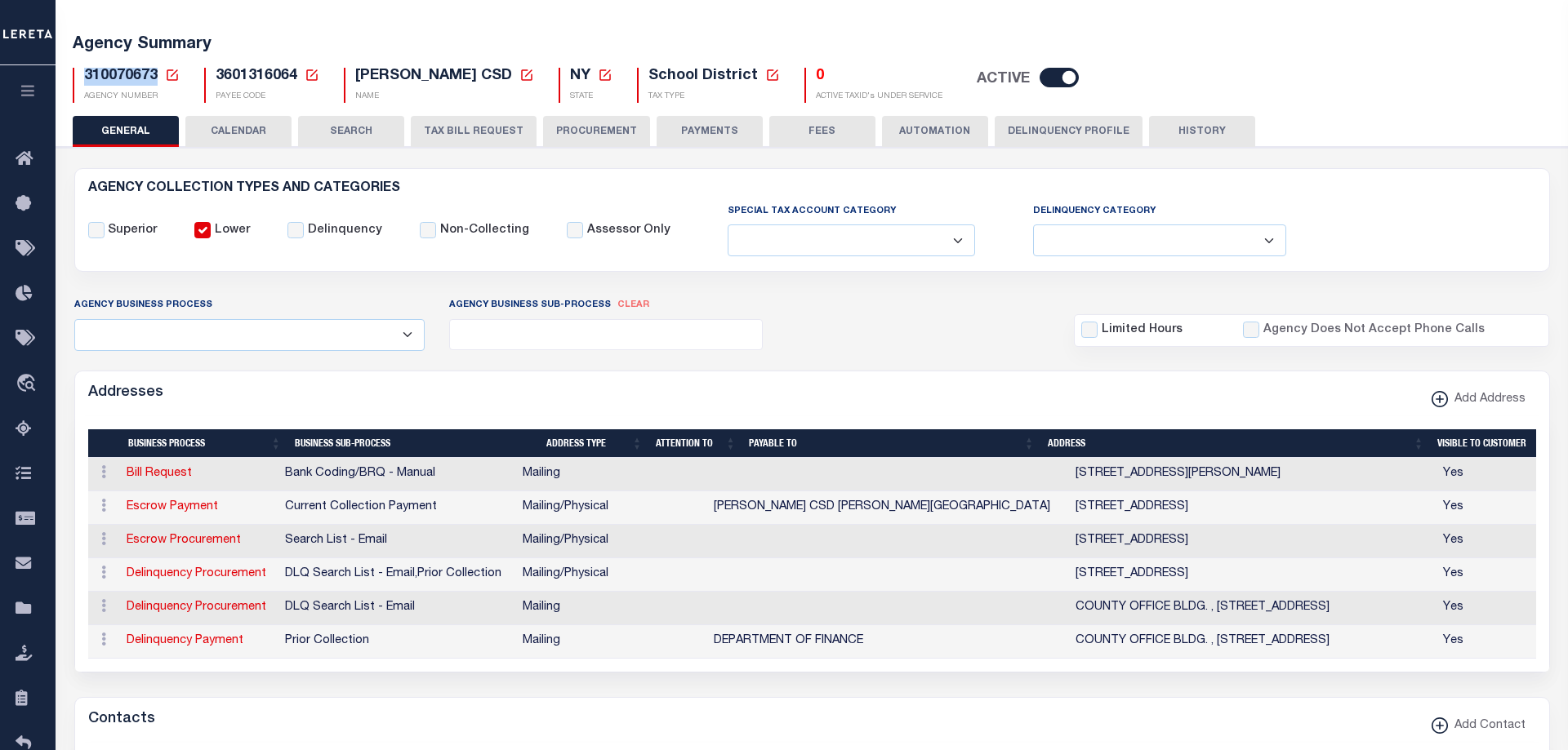
drag, startPoint x: 156, startPoint y: 77, endPoint x: 83, endPoint y: 76, distance: 73.0
click at [83, 76] on div "310070673 Agency Number Edit Cancel Ok New Agency Number Cancel Ok" at bounding box center [126, 85] width 107 height 35
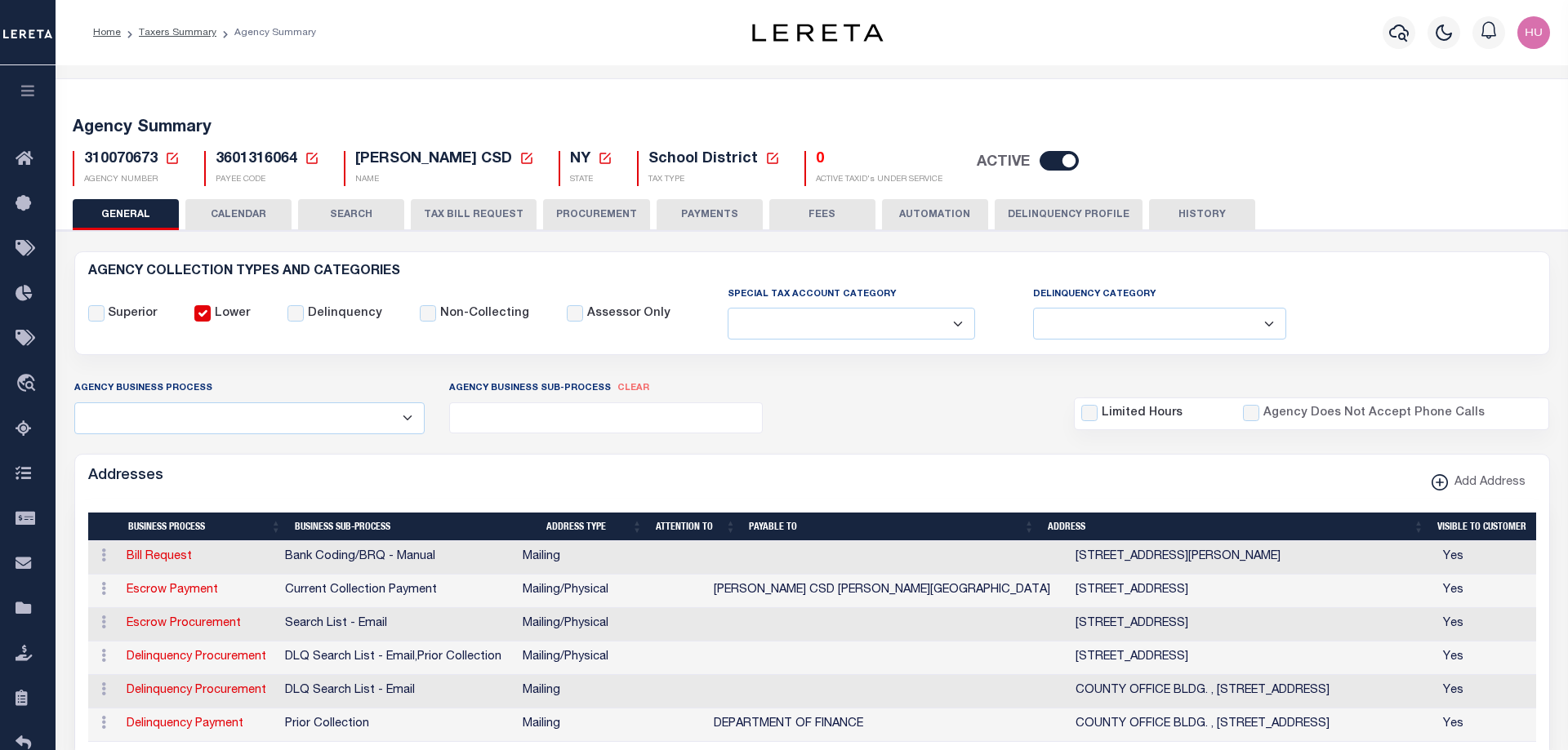
select select
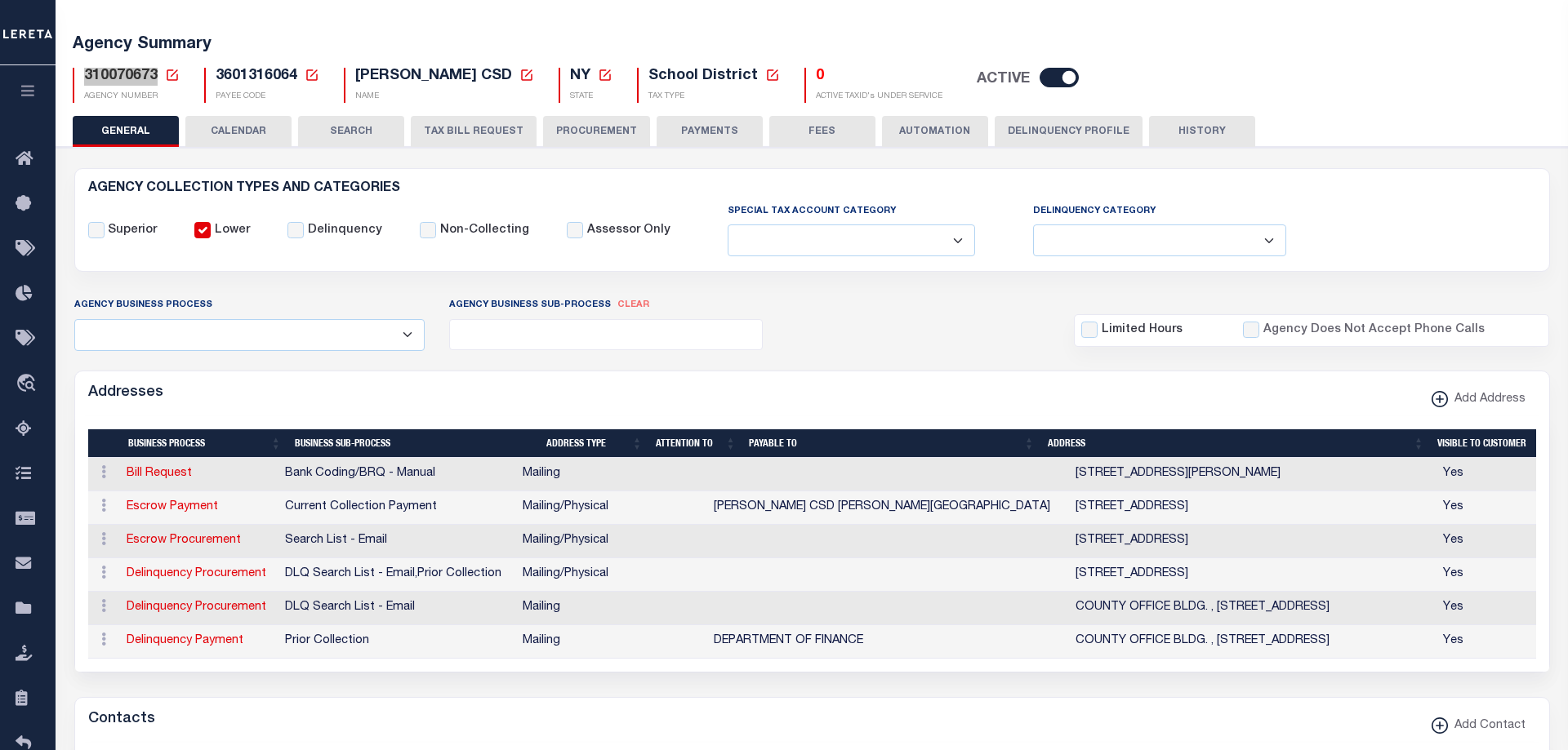
scroll to position [83, 0]
